Goal: Transaction & Acquisition: Purchase product/service

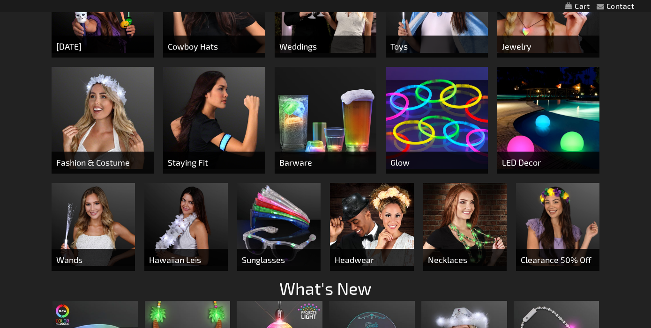
click at [269, 253] on span "Sunglasses" at bounding box center [278, 260] width 83 height 22
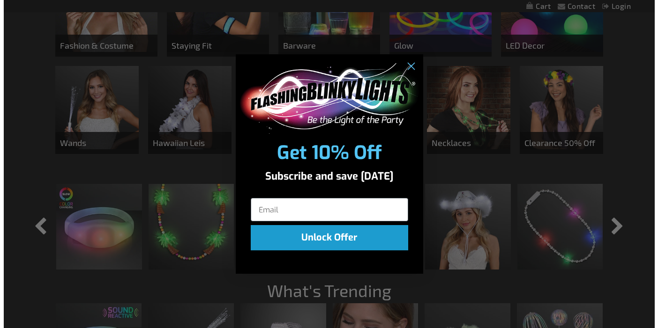
scroll to position [570, 0]
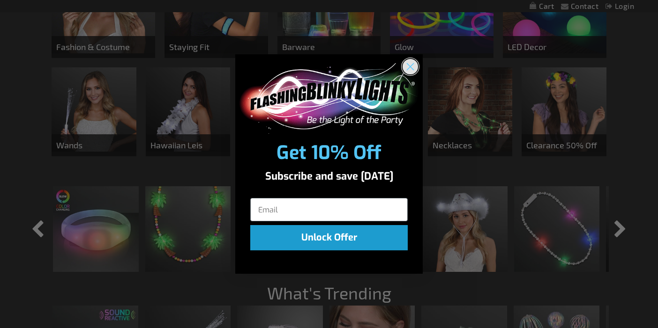
click at [414, 65] on circle "Close dialog" at bounding box center [409, 66] width 15 height 15
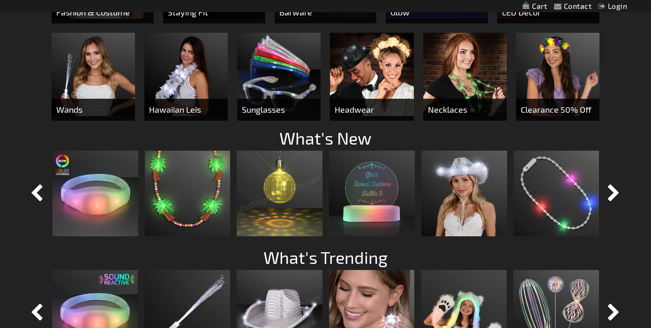
scroll to position [586, 0]
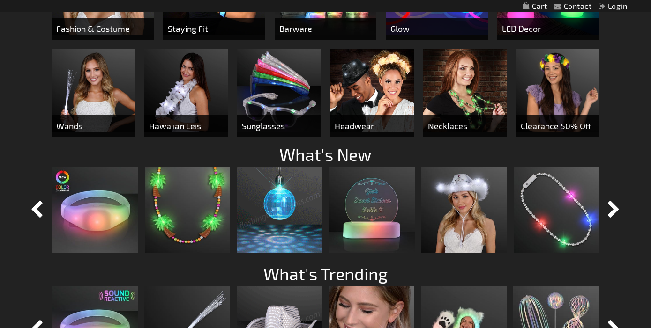
click at [266, 124] on span "Sunglasses" at bounding box center [278, 126] width 83 height 22
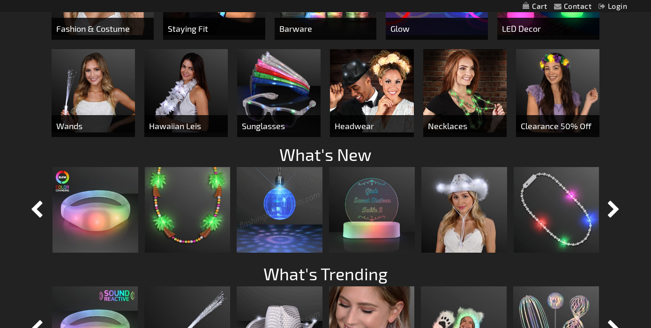
click at [275, 97] on img at bounding box center [278, 90] width 83 height 83
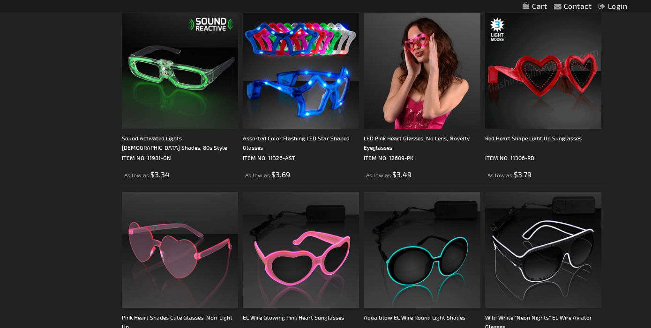
scroll to position [921, 0]
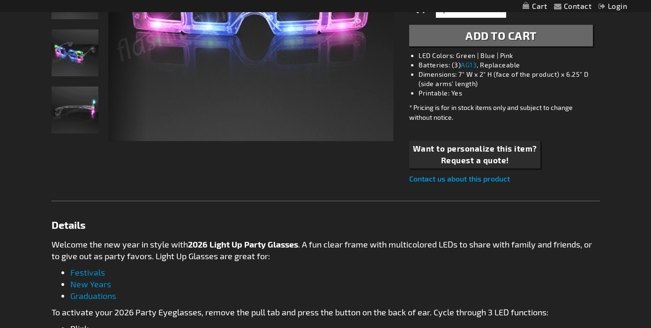
scroll to position [201, 0]
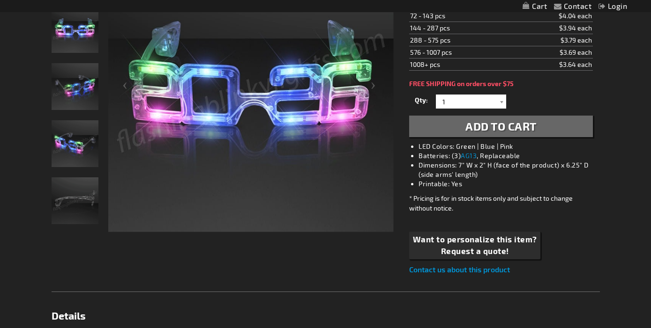
click at [82, 98] on img "2026 Light Up New Year Party Glasses" at bounding box center [75, 86] width 47 height 47
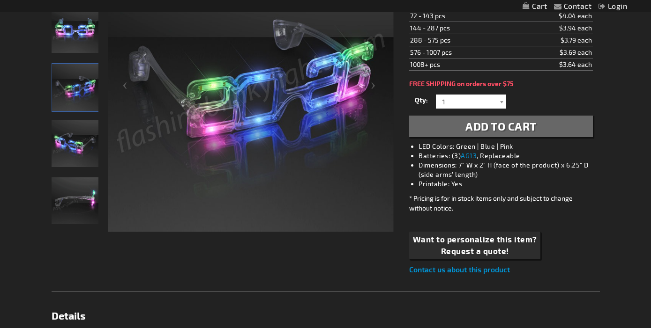
click at [70, 150] on img "2026 Light Up New Year Party Glasses" at bounding box center [75, 143] width 47 height 47
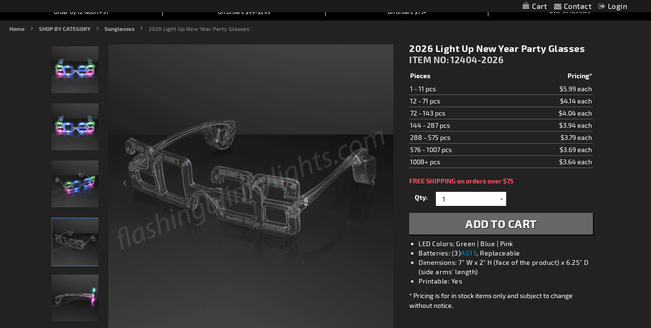
scroll to position [102, 0]
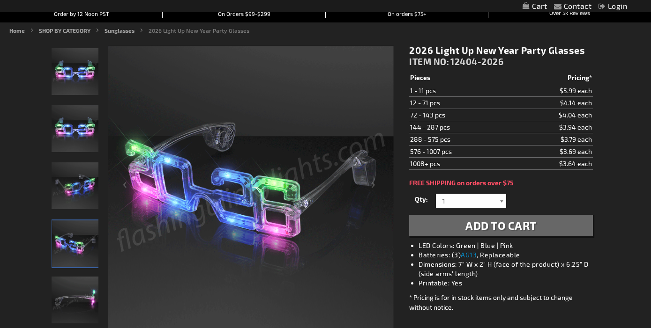
click at [498, 203] on div at bounding box center [500, 201] width 9 height 14
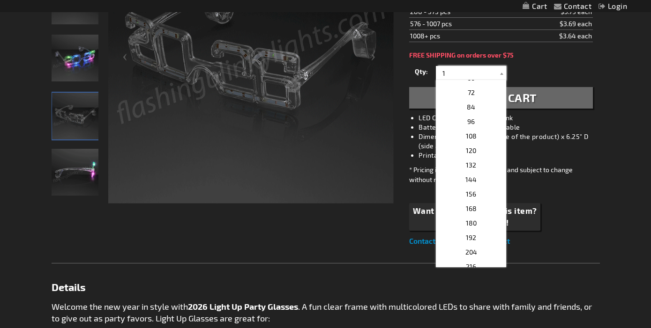
scroll to position [226, 0]
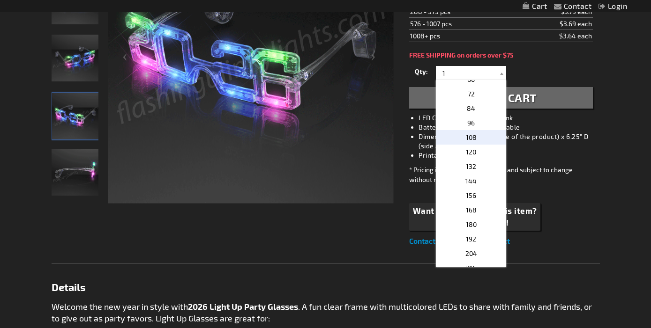
click at [478, 135] on p "108" at bounding box center [471, 137] width 70 height 15
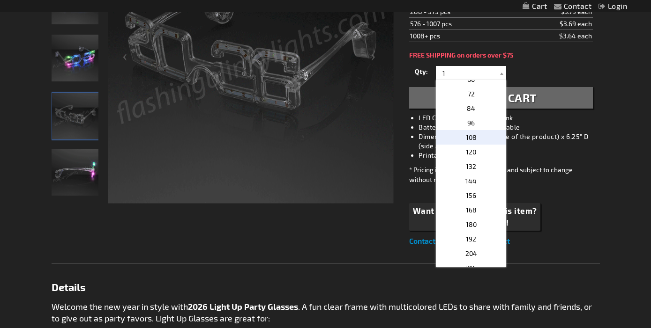
type input "108"
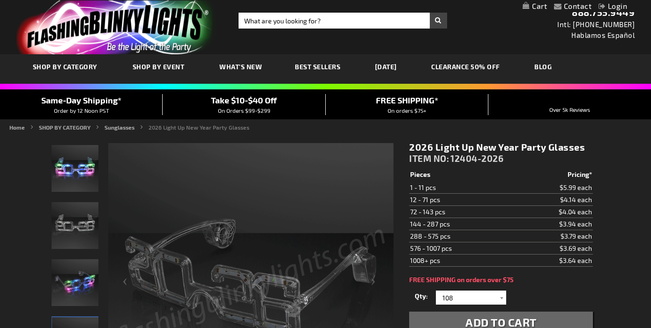
scroll to position [0, 0]
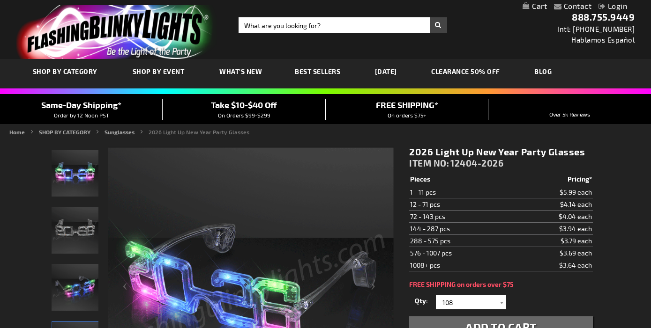
click at [249, 72] on span "What's New" at bounding box center [240, 71] width 43 height 8
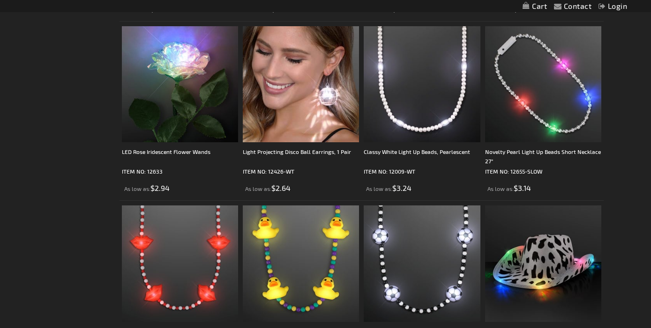
scroll to position [1074, 0]
